Goal: Navigation & Orientation: Find specific page/section

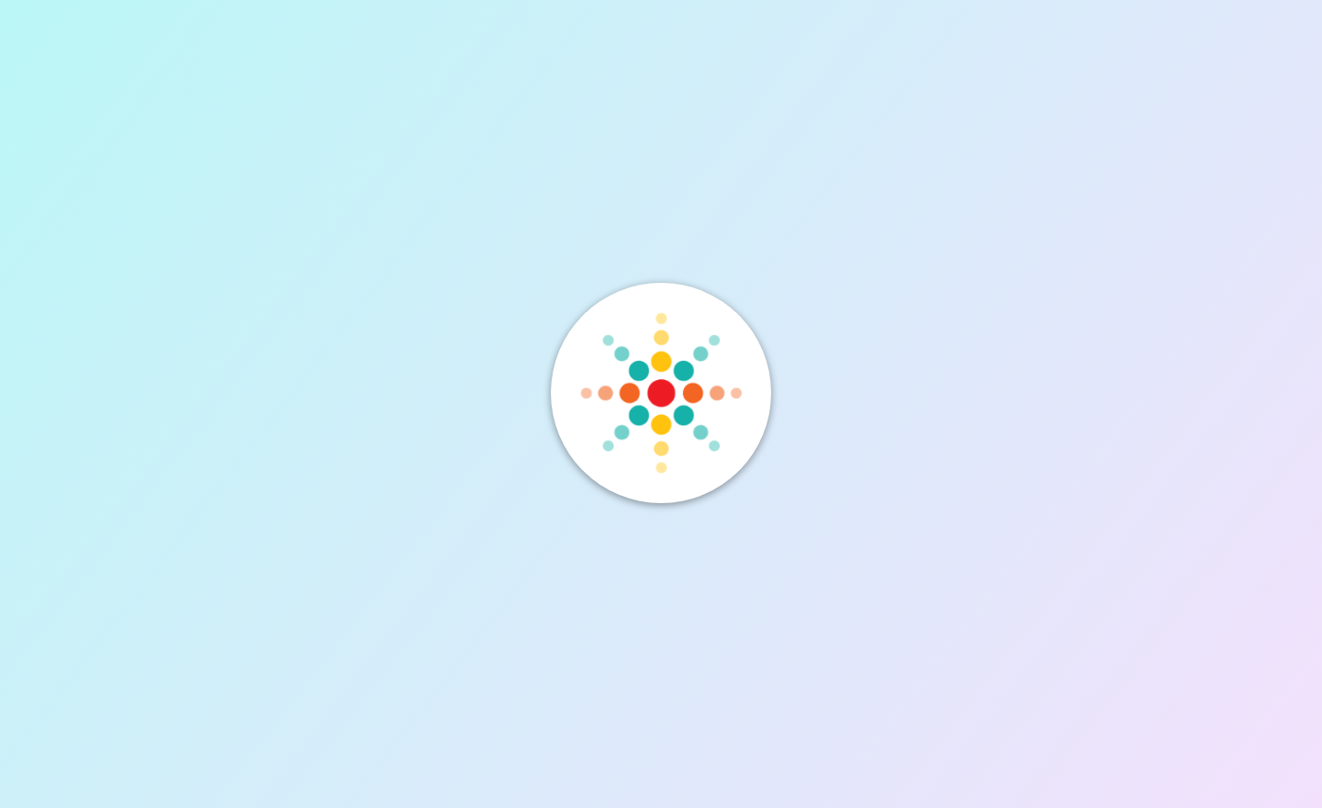
click at [564, 498] on div at bounding box center [661, 404] width 220 height 242
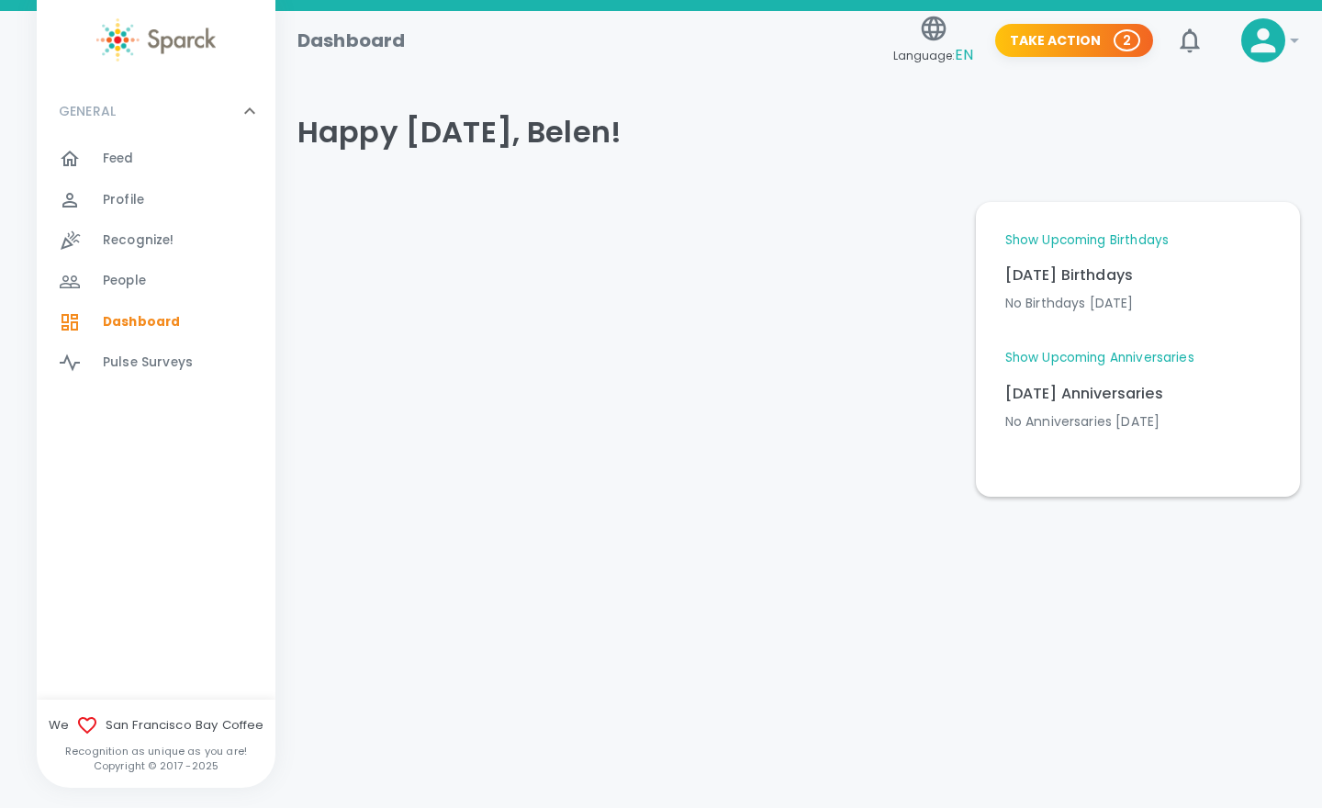
click at [138, 159] on div "Feed 0" at bounding box center [189, 159] width 173 height 26
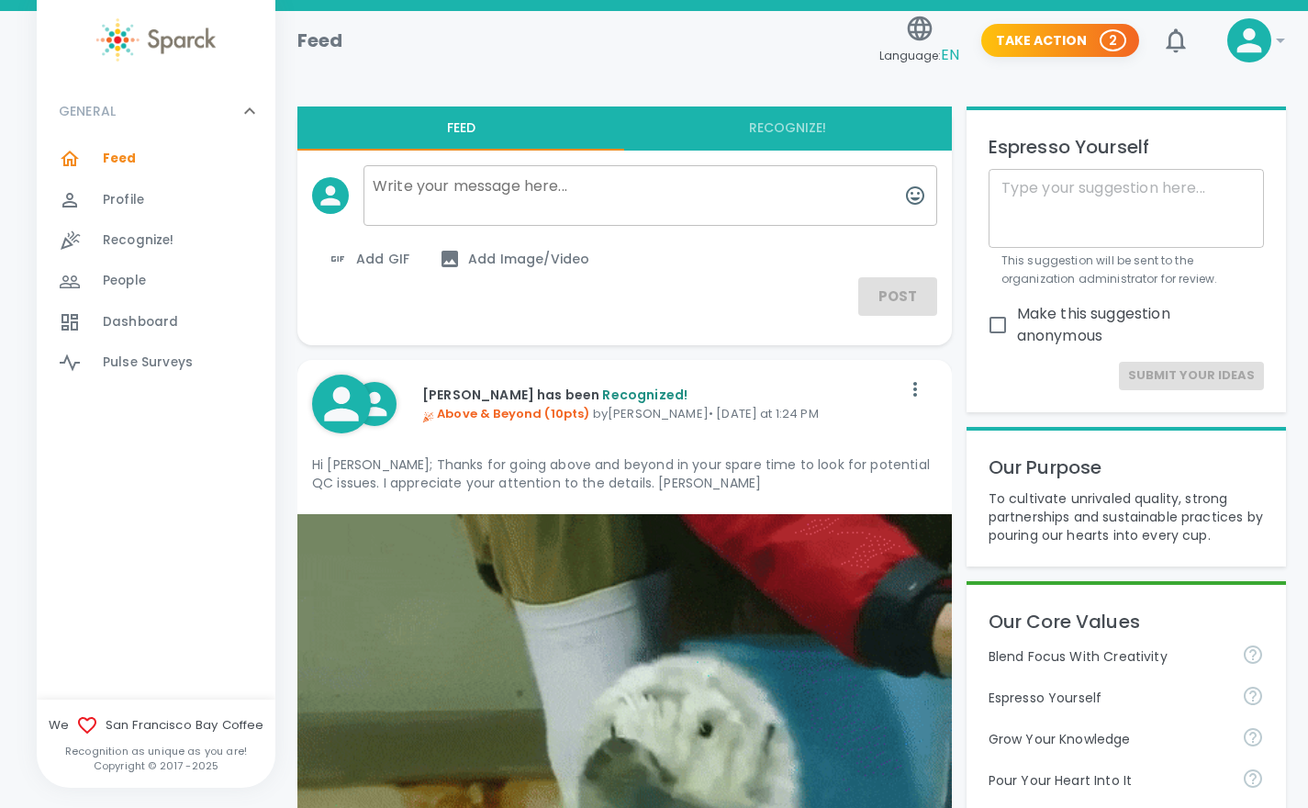
click at [159, 321] on span "Dashboard" at bounding box center [140, 322] width 75 height 18
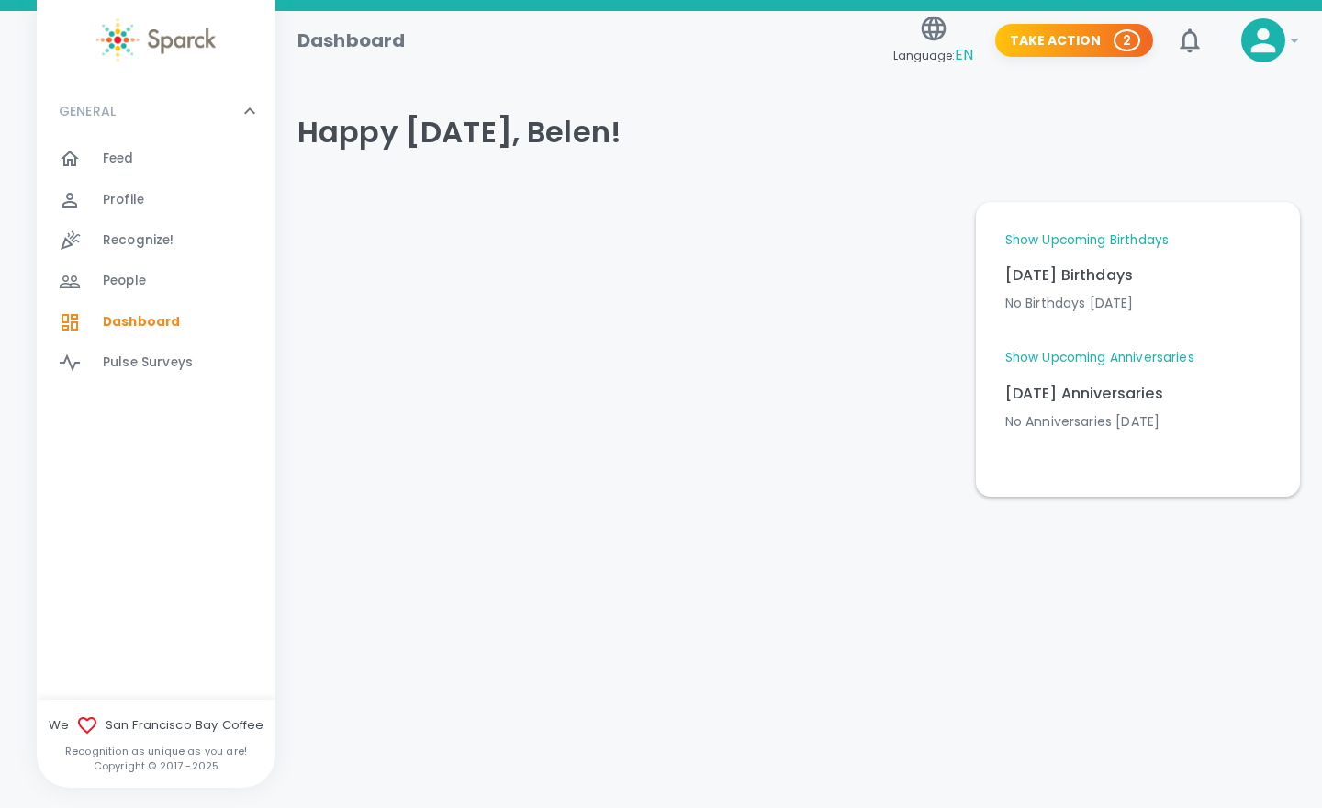
click at [1122, 237] on link "Show Upcoming Birthdays" at bounding box center [1086, 240] width 163 height 18
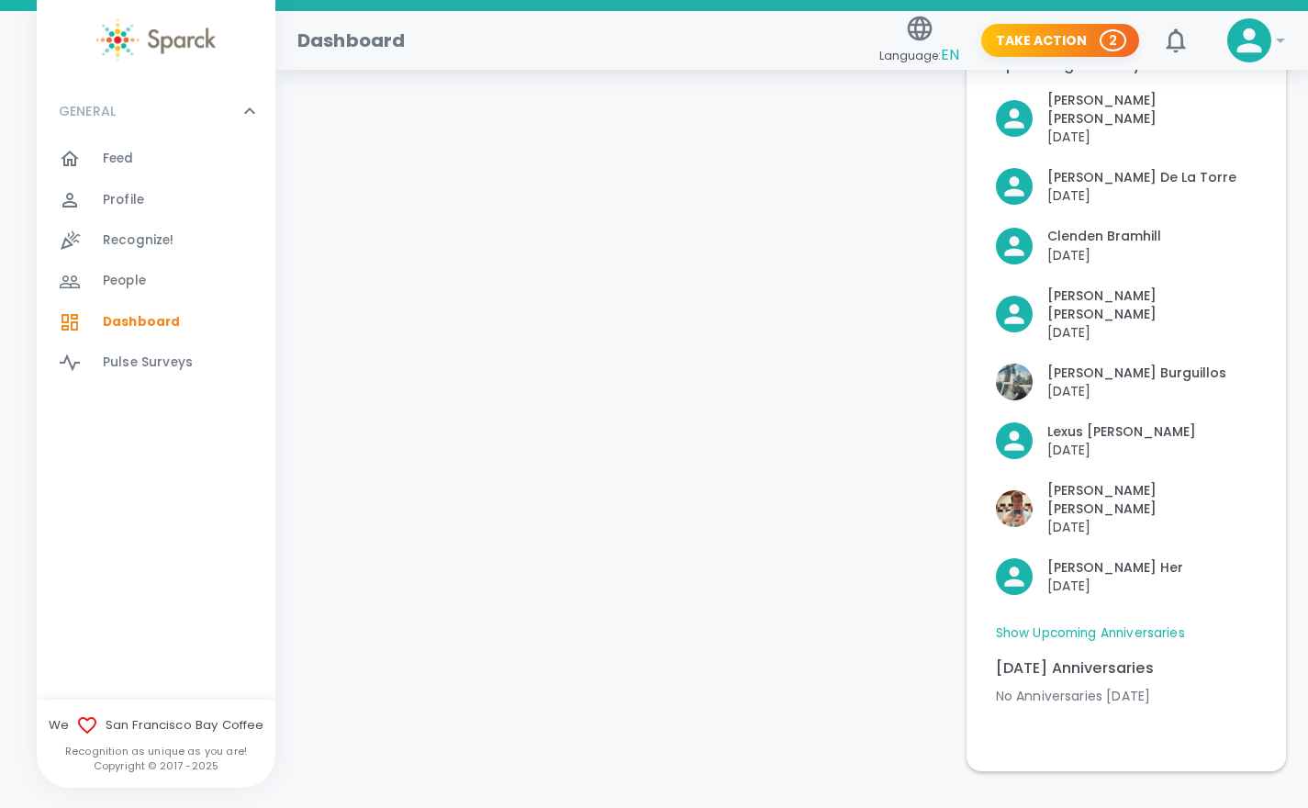
scroll to position [276, 0]
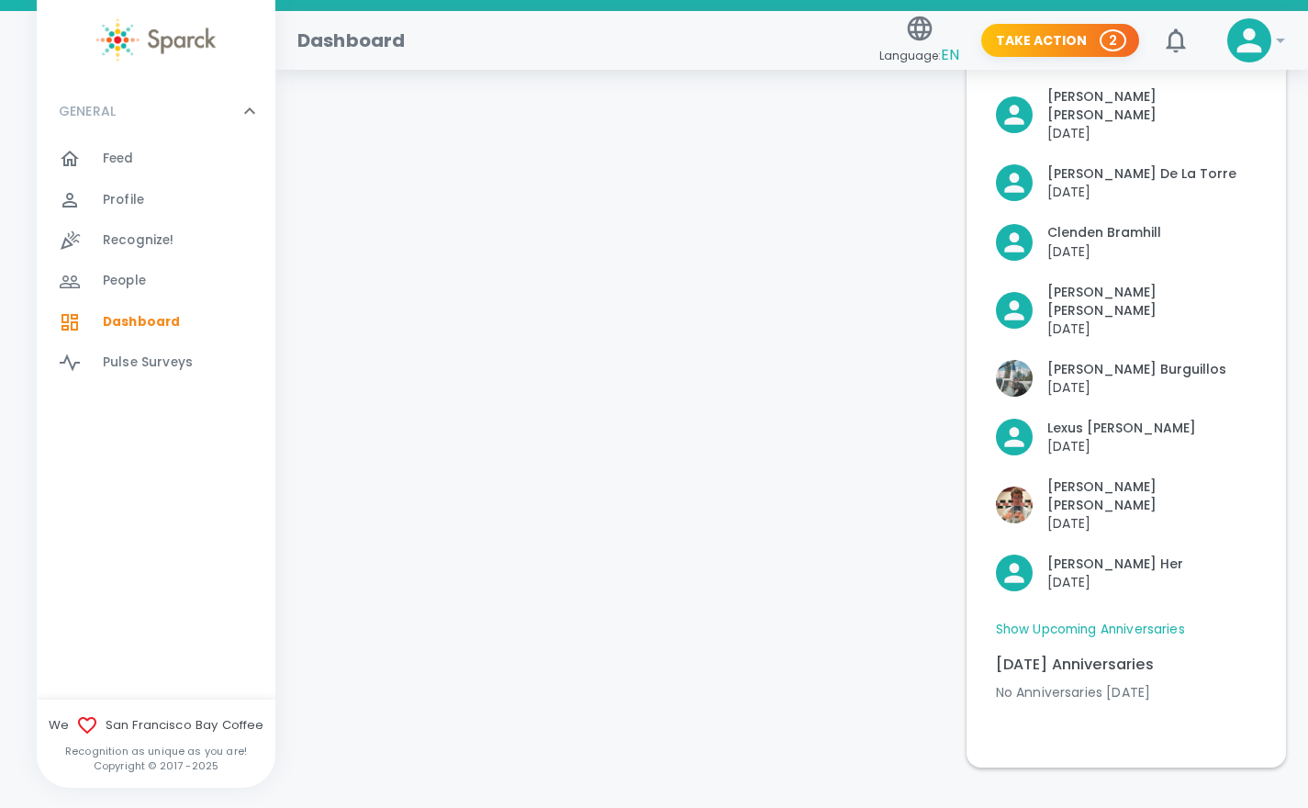
click at [1158, 621] on link "Show Upcoming Anniversaries" at bounding box center [1090, 630] width 189 height 18
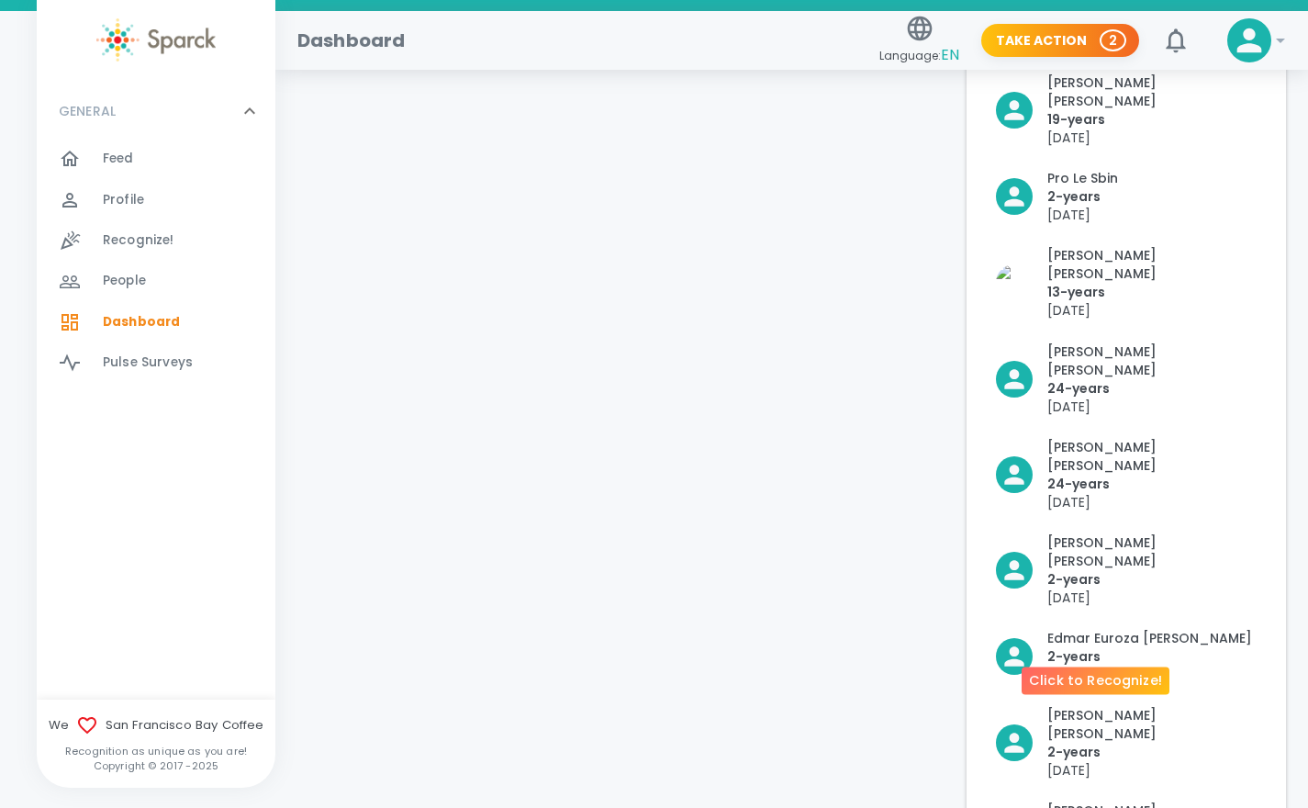
scroll to position [1304, 0]
